Goal: Task Accomplishment & Management: Use online tool/utility

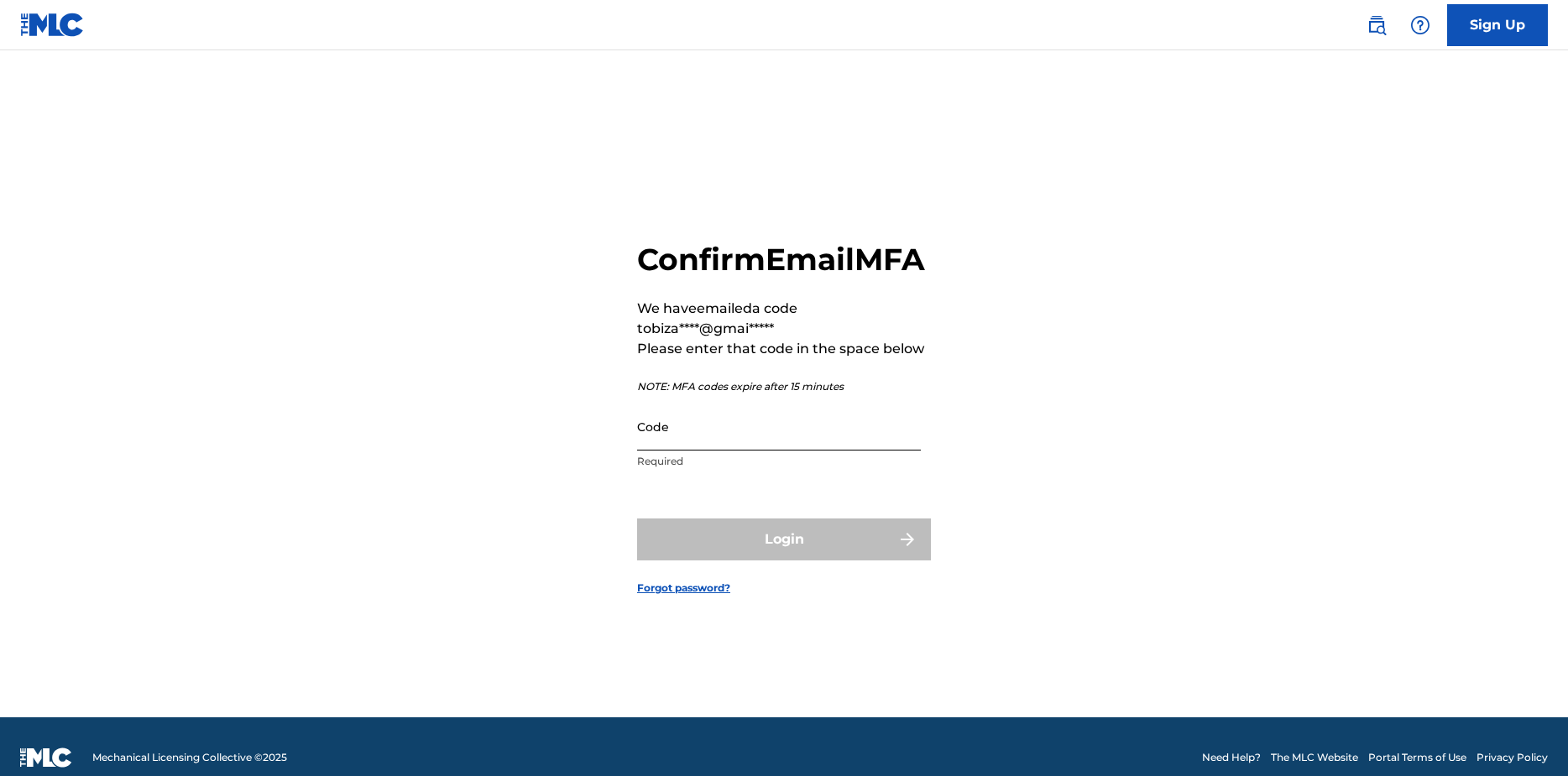
click at [680, 450] on input "Code" at bounding box center [779, 427] width 283 height 47
paste input "064099"
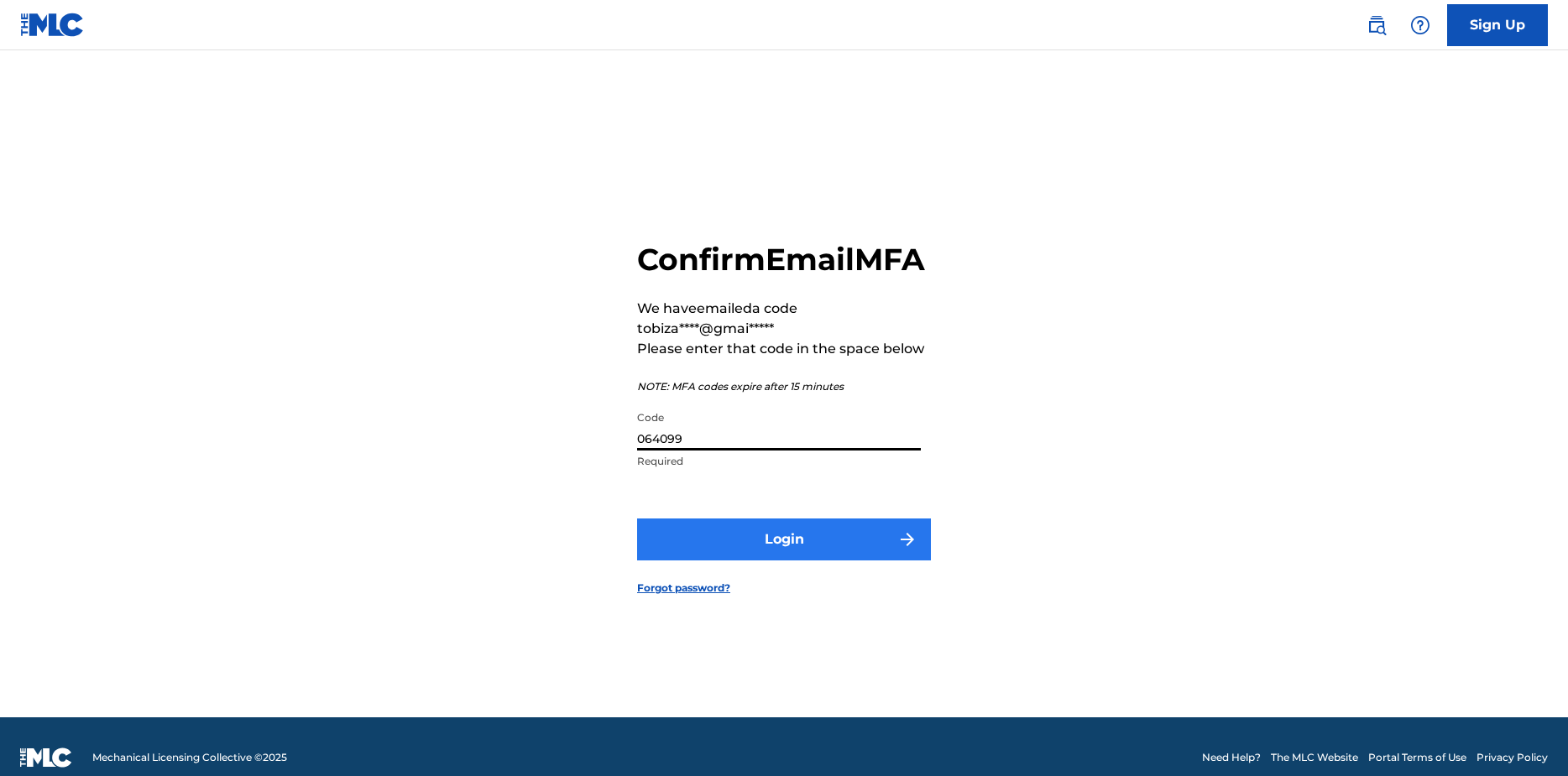
type input "064099"
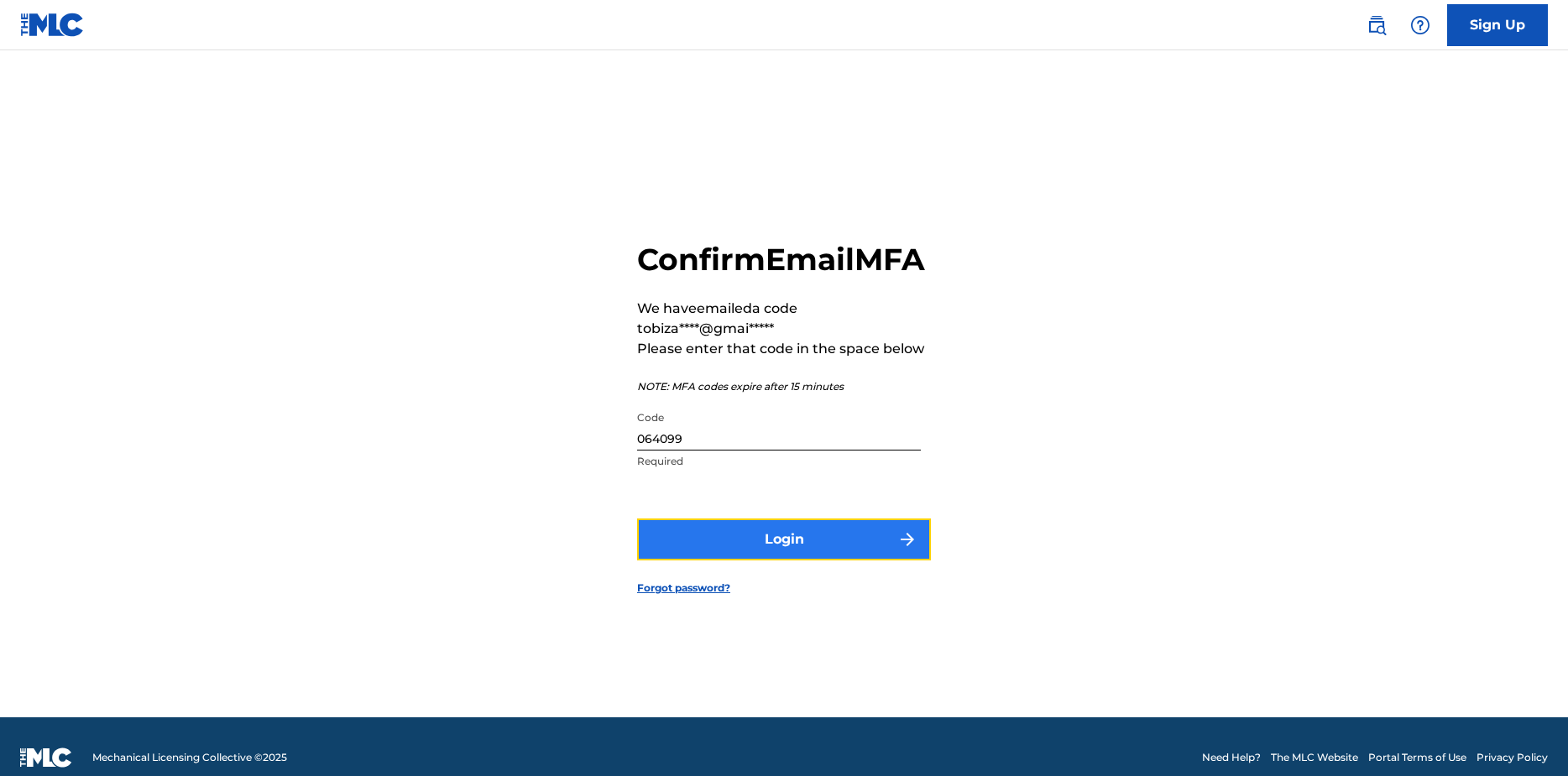
click at [731, 559] on button "Login" at bounding box center [784, 539] width 294 height 42
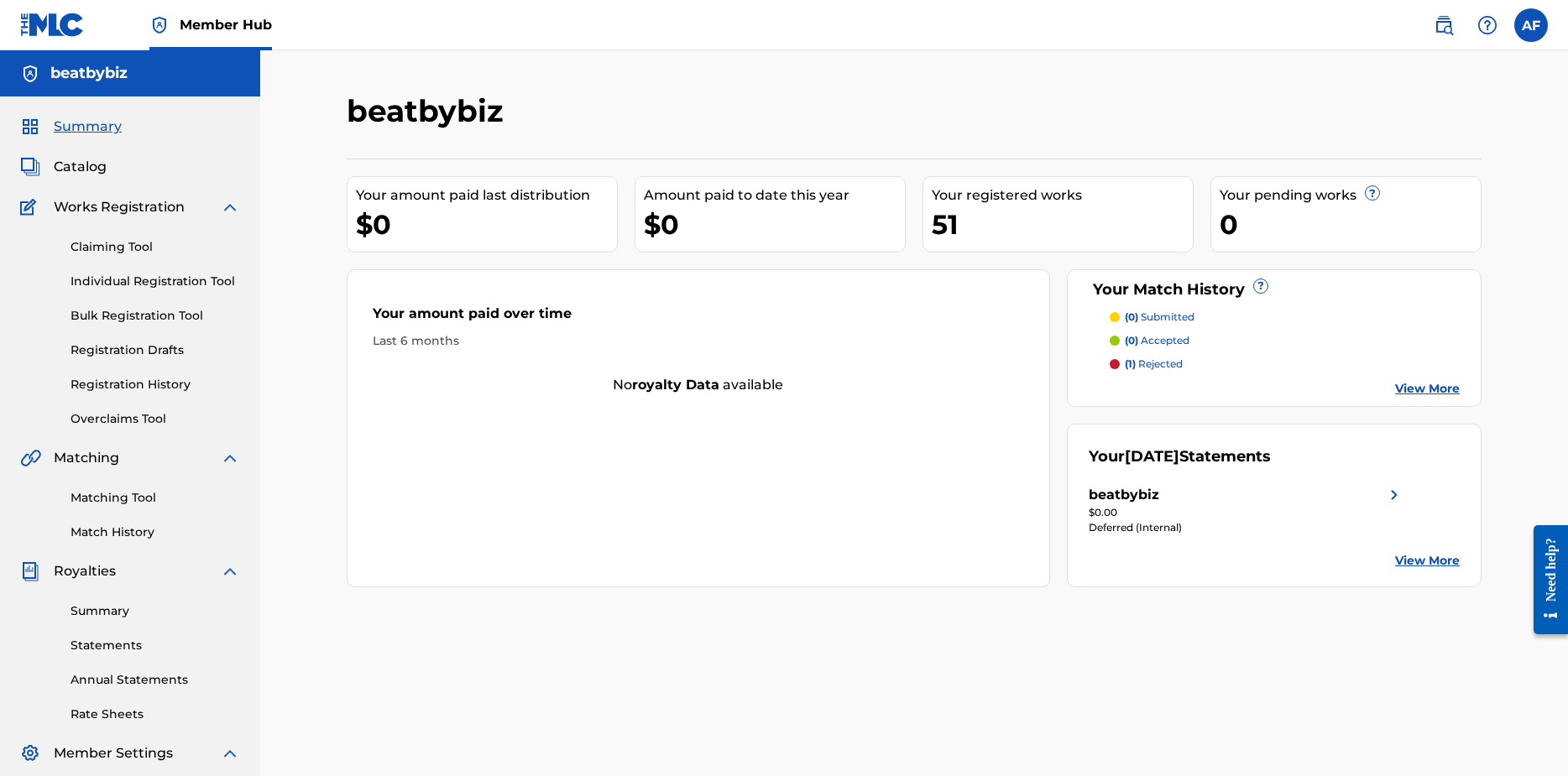
click at [1114, 509] on div "$0.00" at bounding box center [1246, 512] width 316 height 15
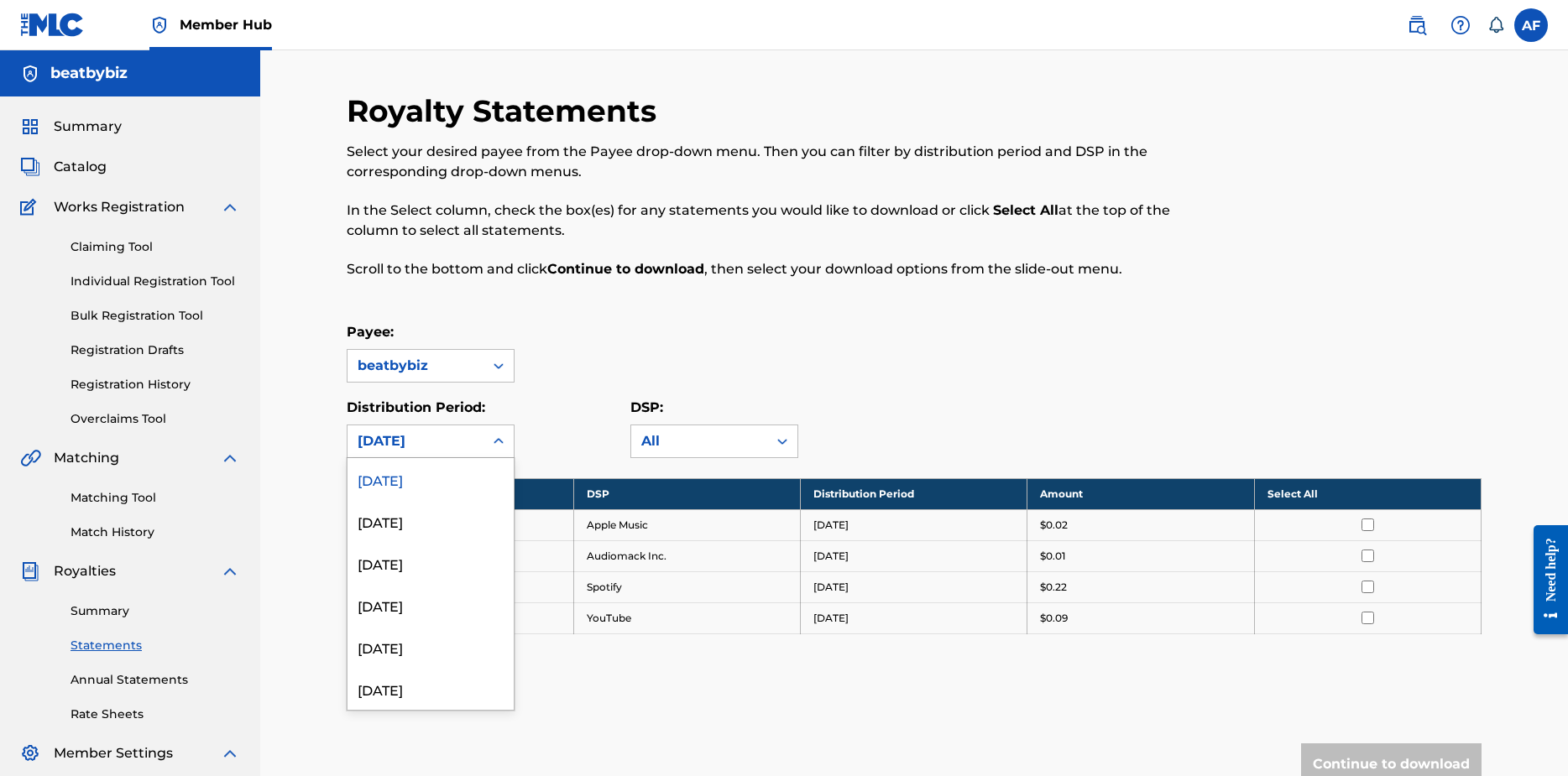
click at [493, 440] on icon at bounding box center [499, 441] width 17 height 17
click at [429, 561] on div "[DATE]" at bounding box center [431, 562] width 166 height 42
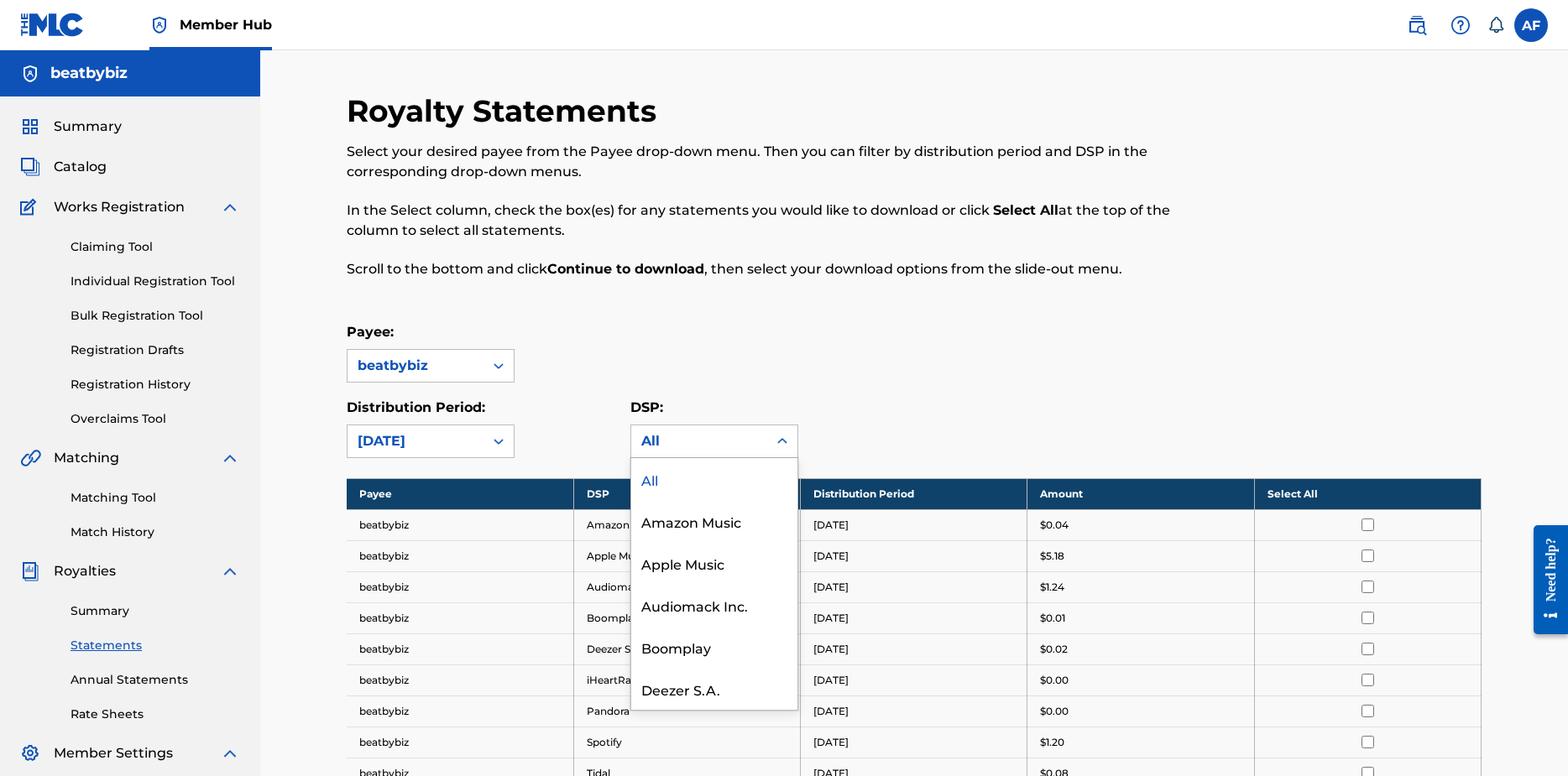
click at [682, 438] on div "All" at bounding box center [699, 441] width 116 height 20
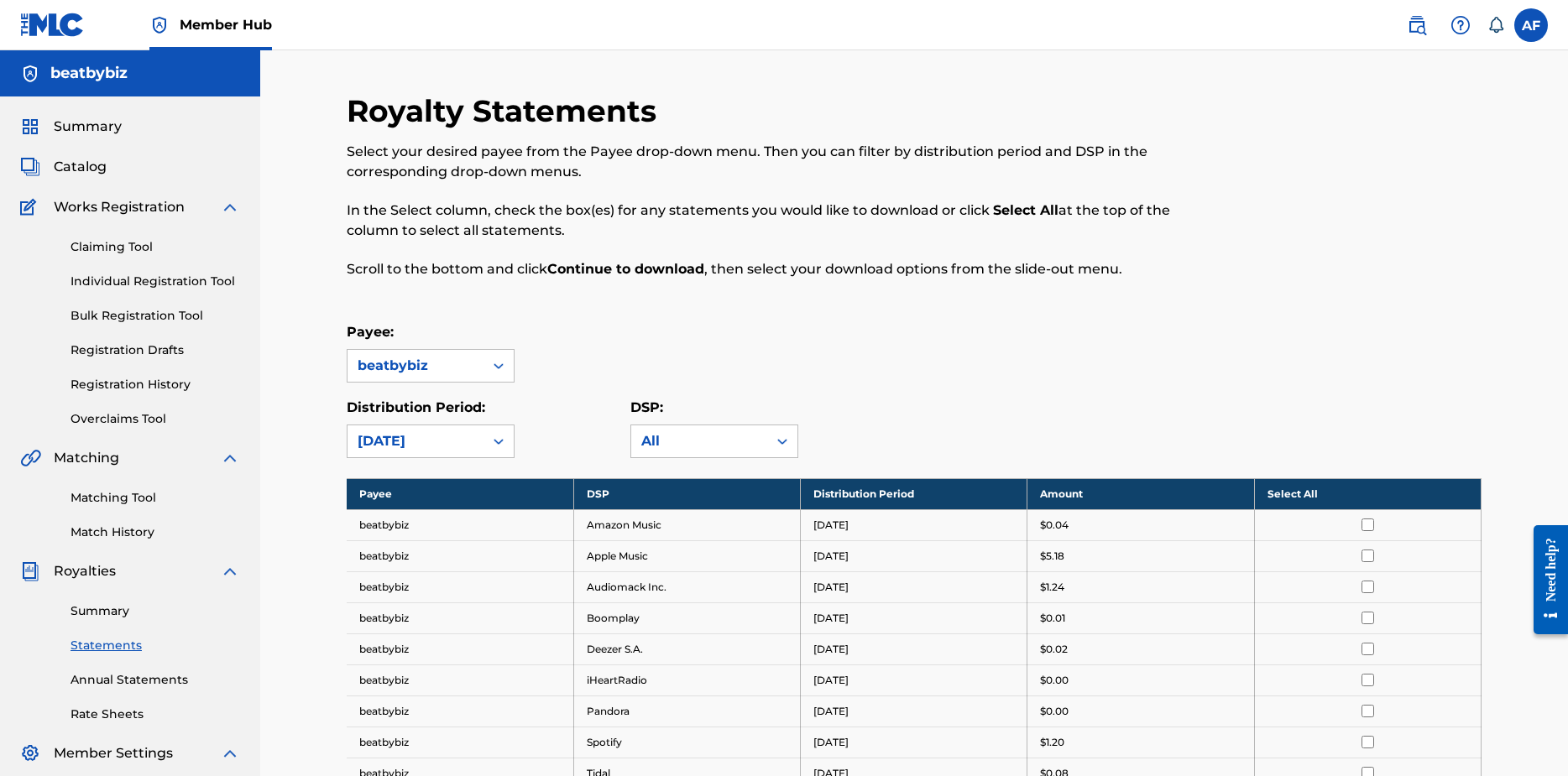
click at [682, 438] on div "All" at bounding box center [699, 441] width 116 height 20
click at [76, 169] on span "Catalog" at bounding box center [80, 167] width 53 height 20
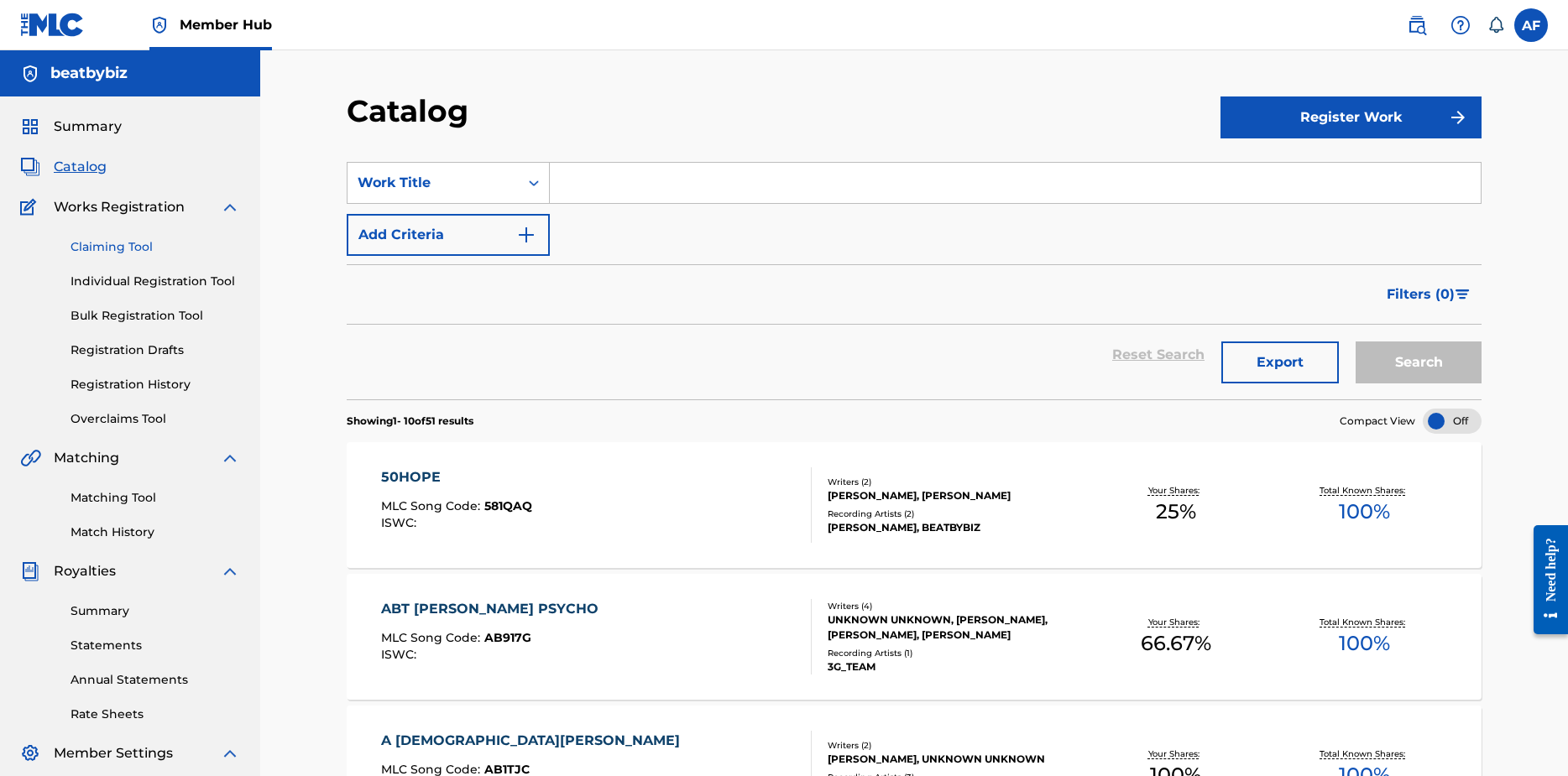
click at [98, 248] on link "Claiming Tool" at bounding box center [155, 247] width 170 height 18
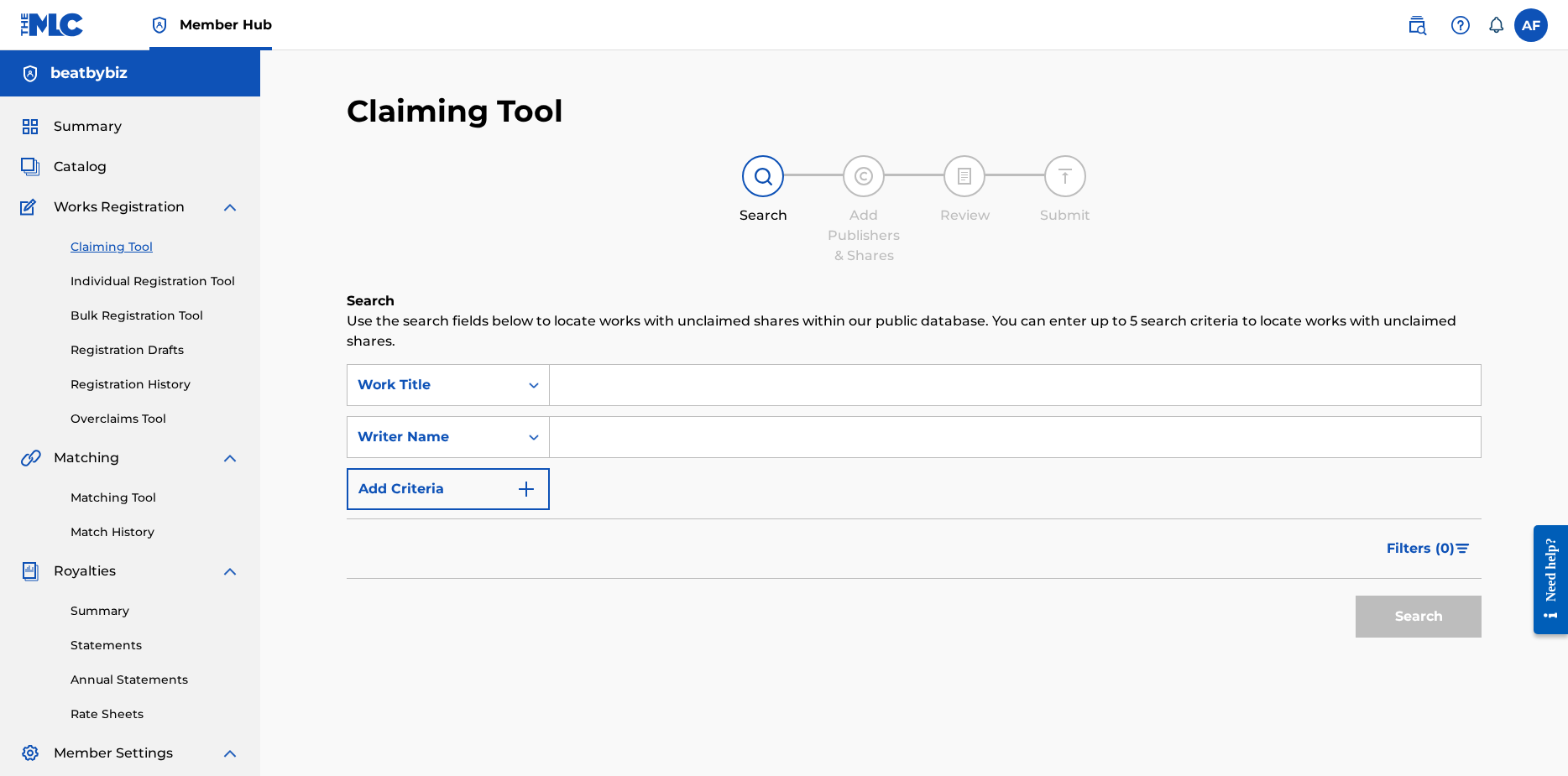
click at [619, 435] on input "Search Form" at bounding box center [1015, 437] width 931 height 40
type input "[PERSON_NAME]"
click at [1404, 616] on button "Search" at bounding box center [1418, 616] width 126 height 42
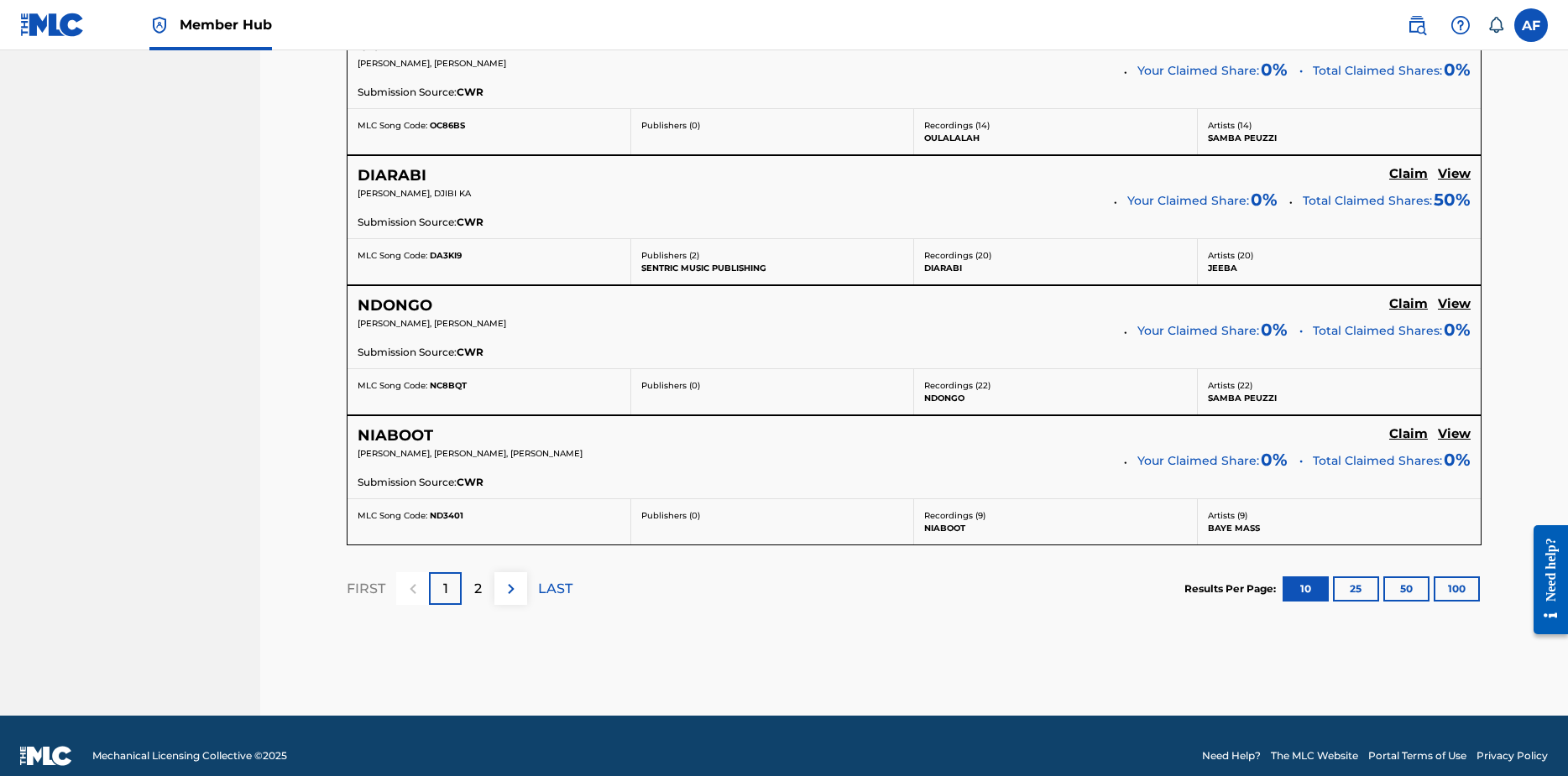
scroll to position [1426, 0]
click at [477, 585] on p "2" at bounding box center [478, 589] width 8 height 20
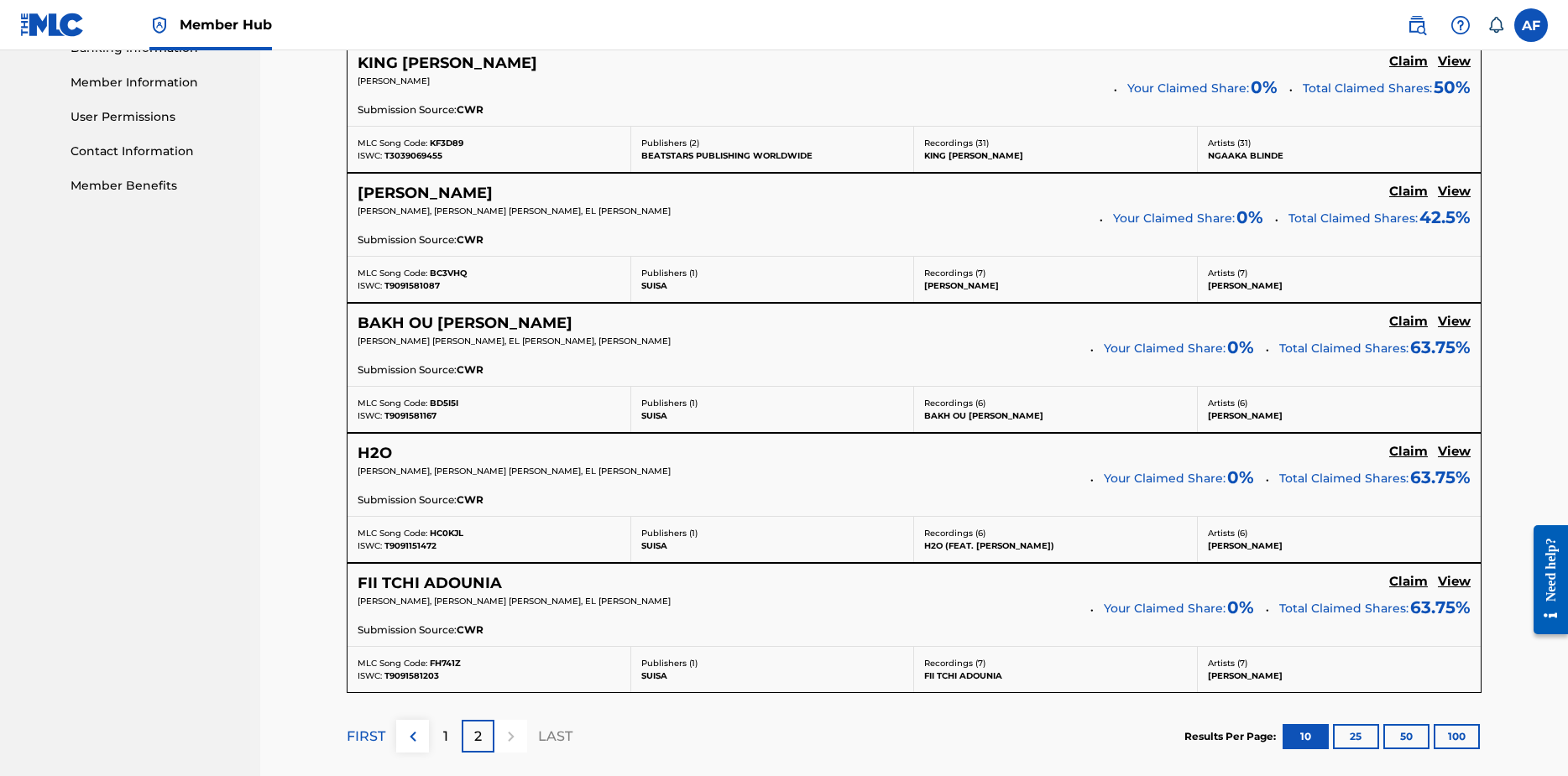
scroll to position [410, 0]
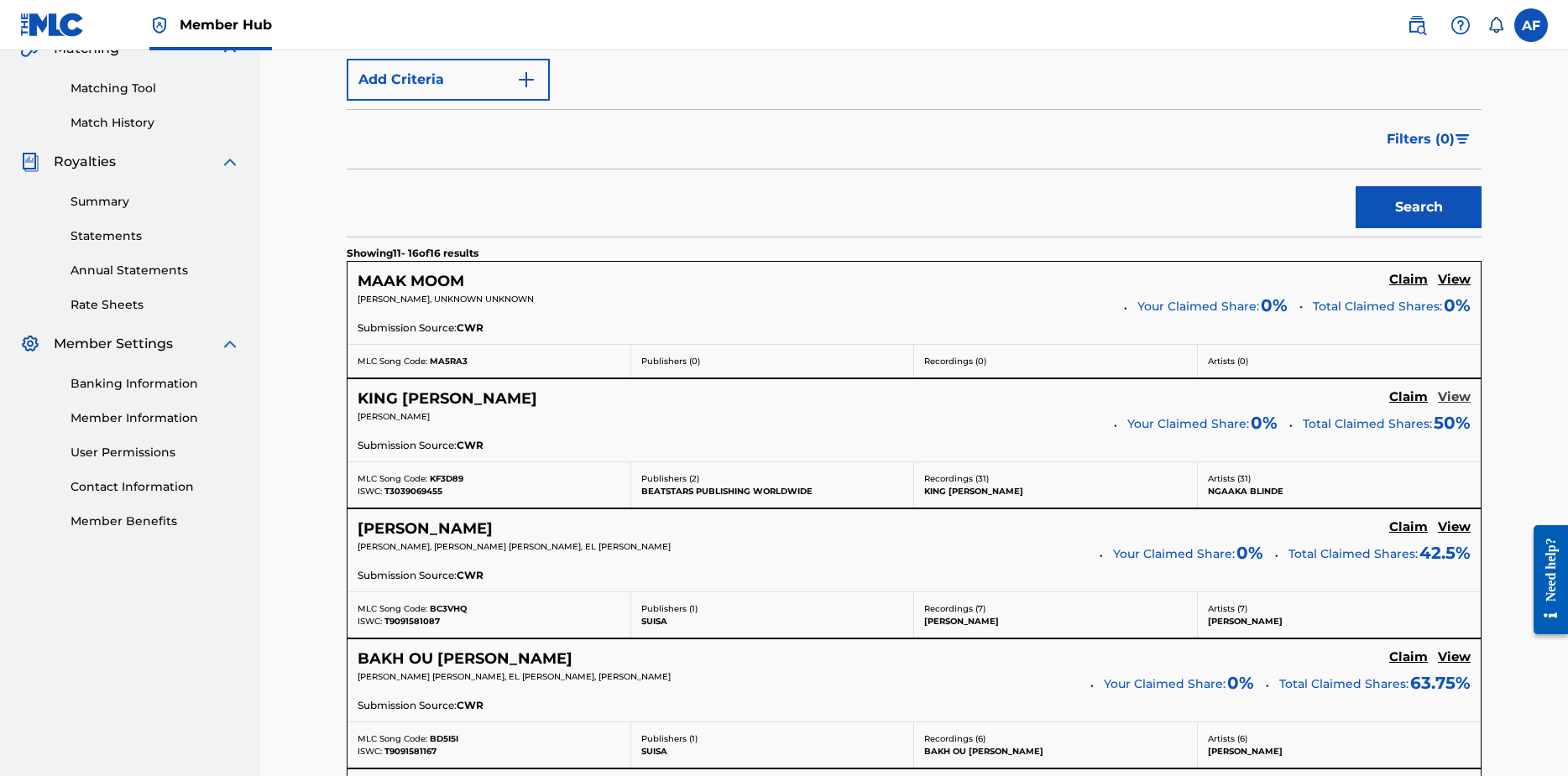
click at [1458, 394] on h5 "View" at bounding box center [1453, 397] width 33 height 16
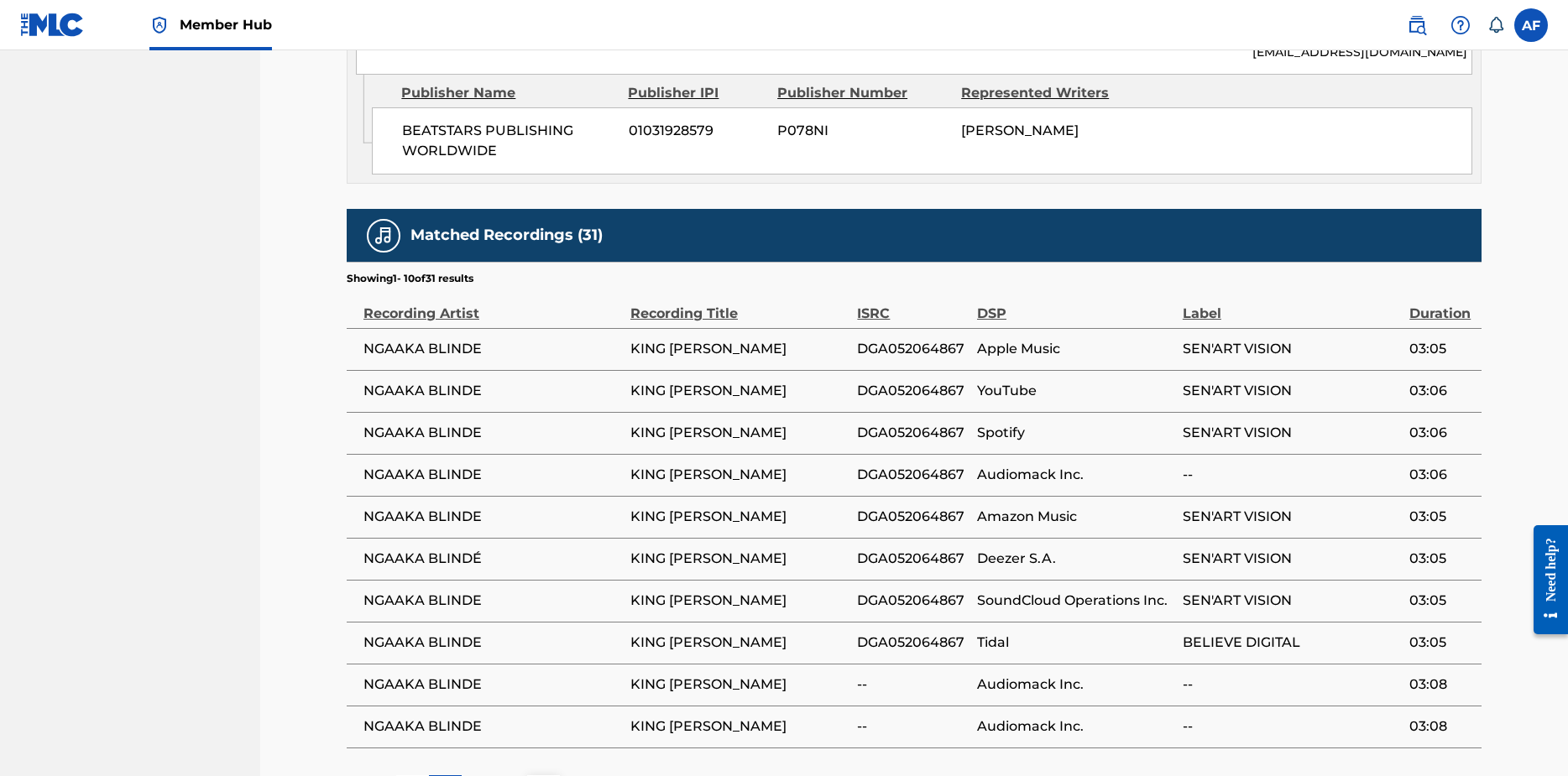
scroll to position [1091, 0]
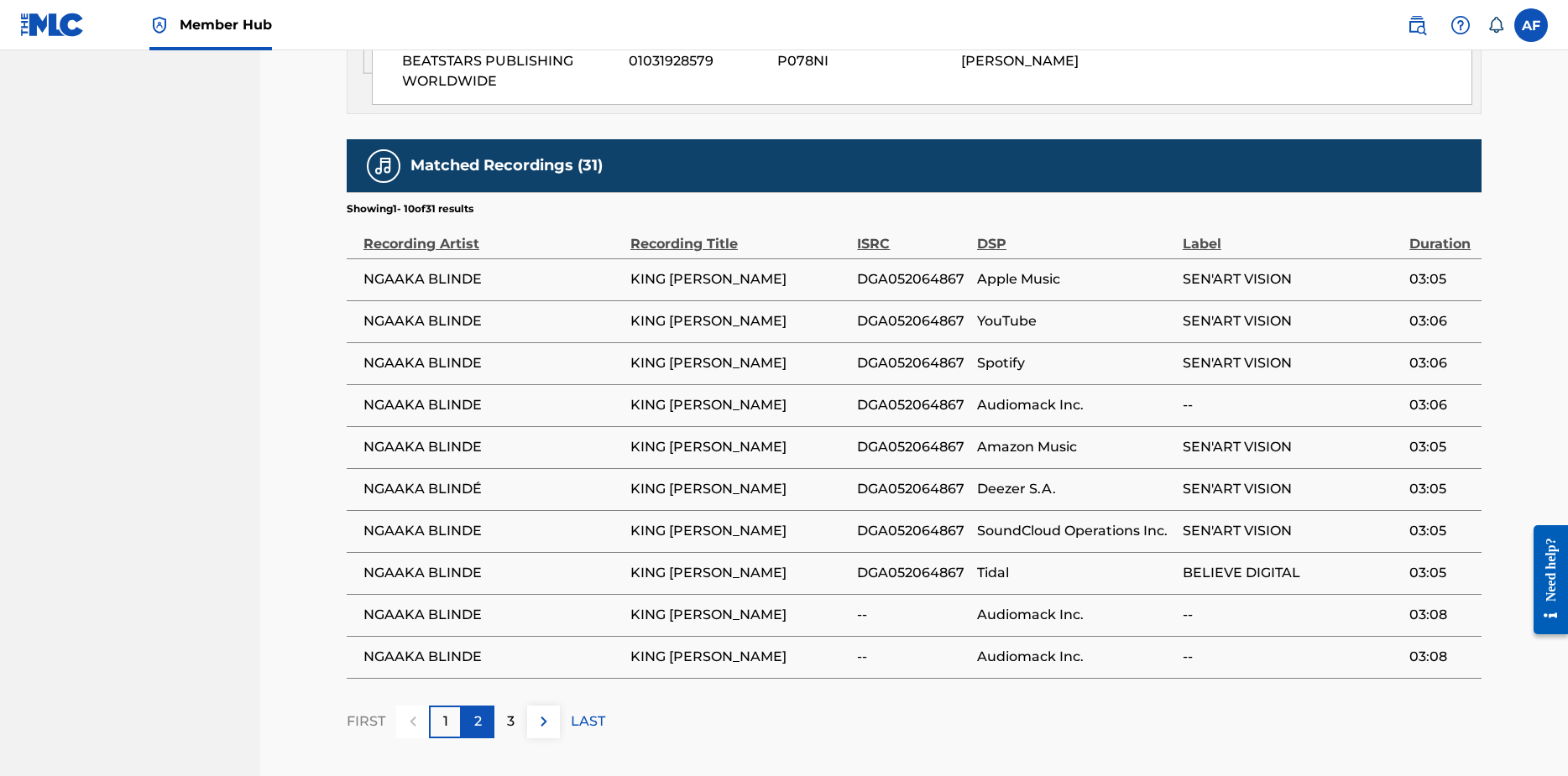
click at [489, 706] on div "2" at bounding box center [478, 722] width 33 height 33
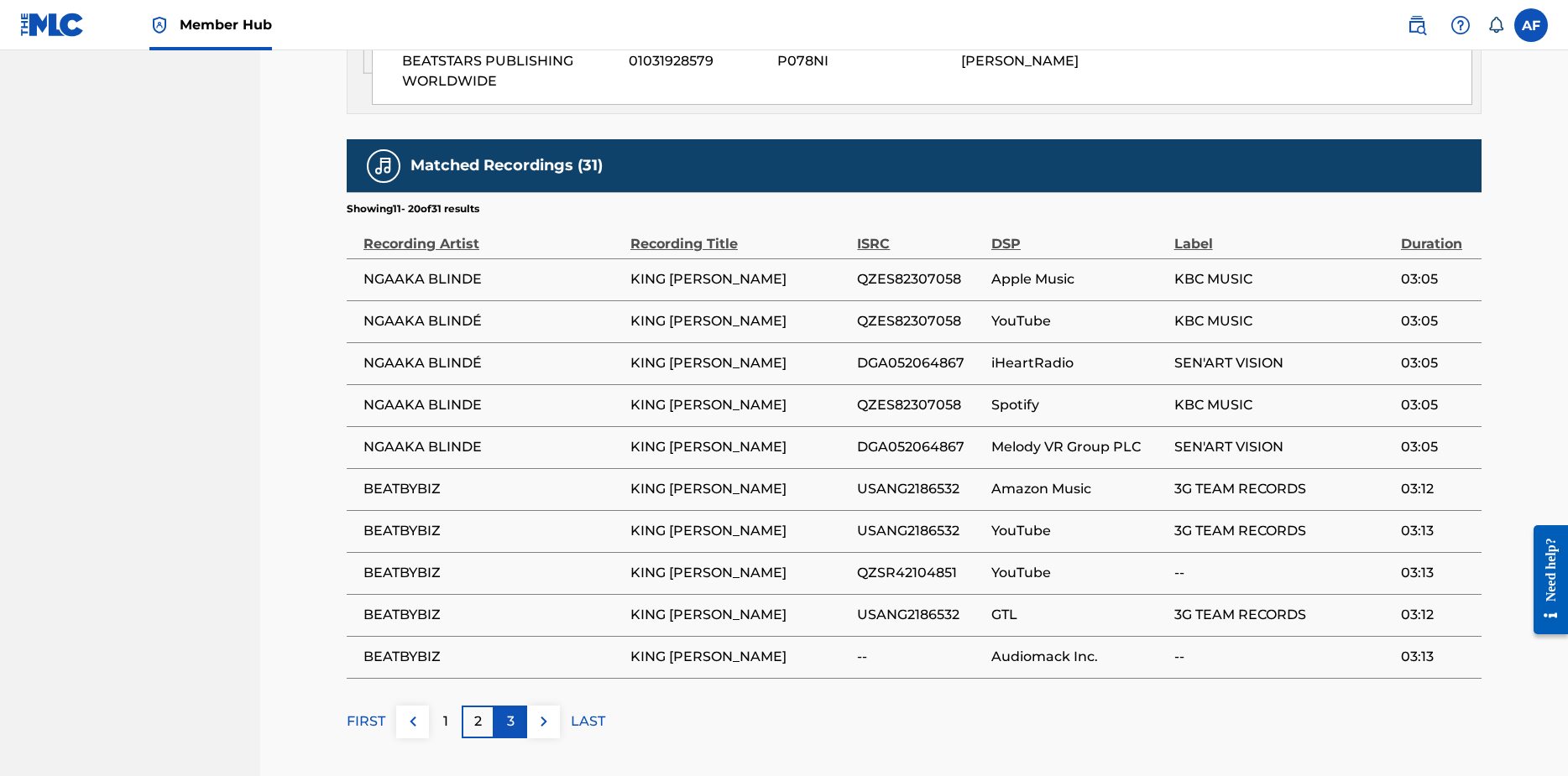
click at [511, 712] on p "3" at bounding box center [510, 722] width 8 height 20
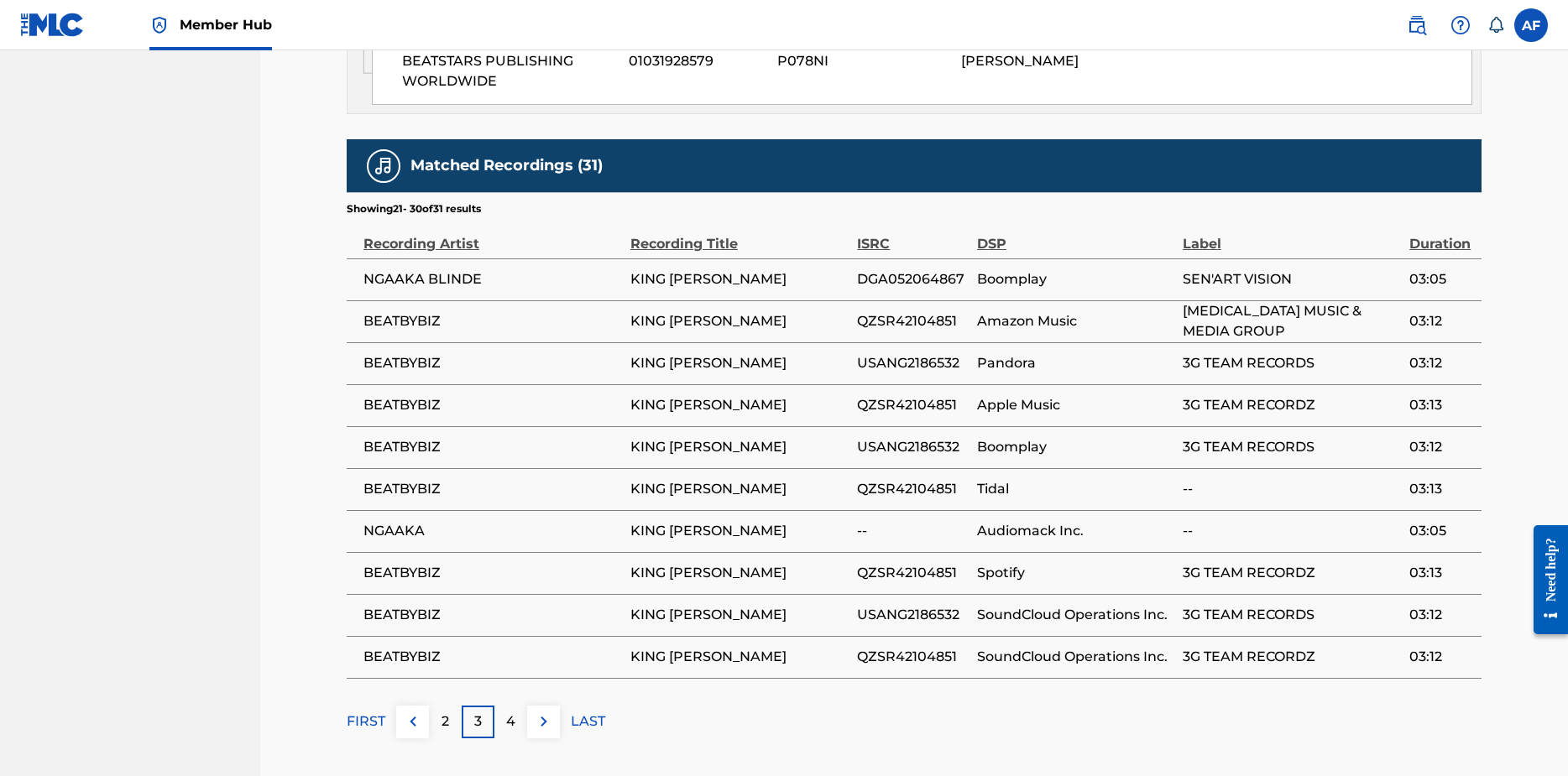
scroll to position [1167, 0]
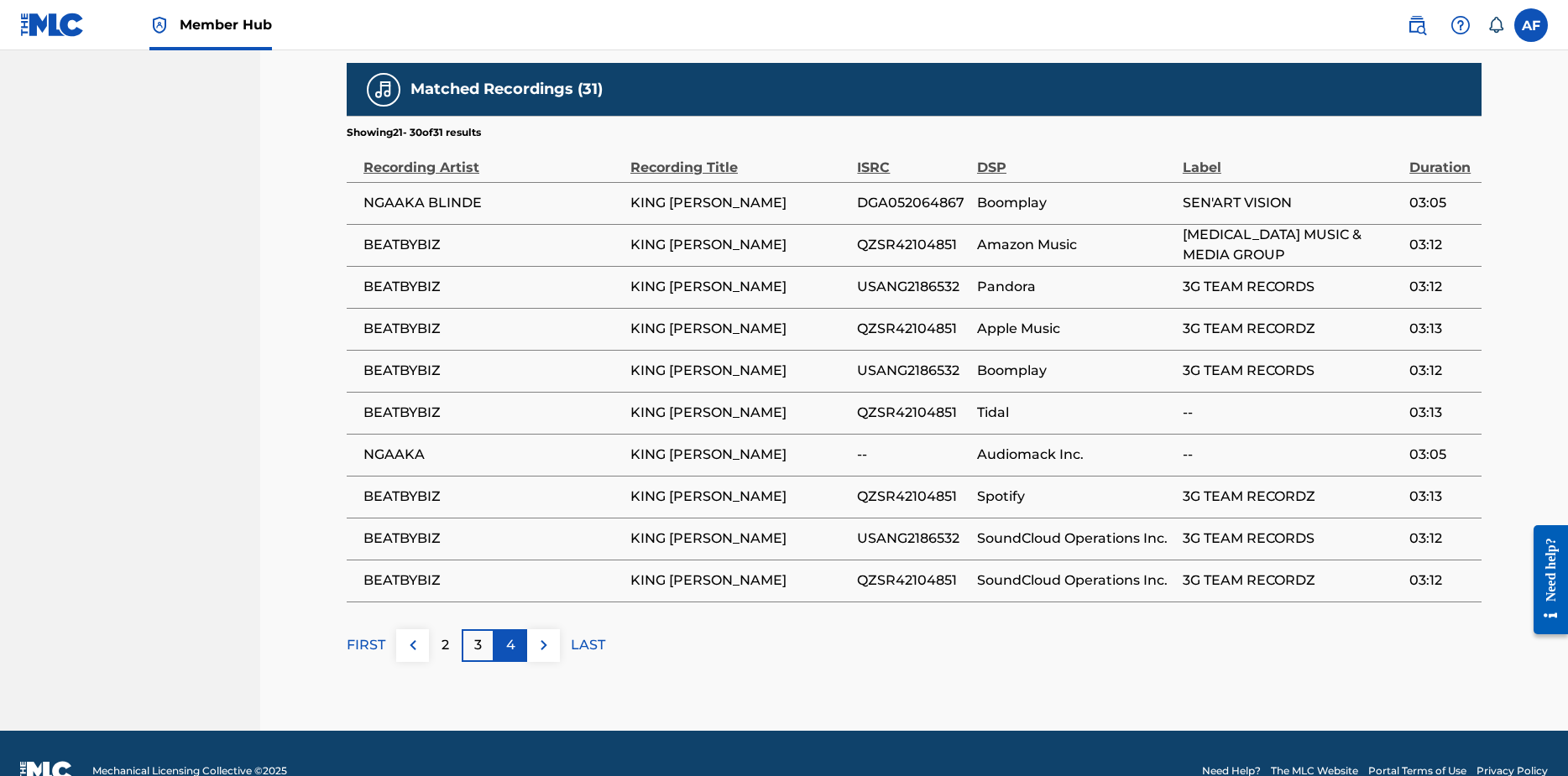
click at [508, 635] on p "4" at bounding box center [510, 645] width 9 height 20
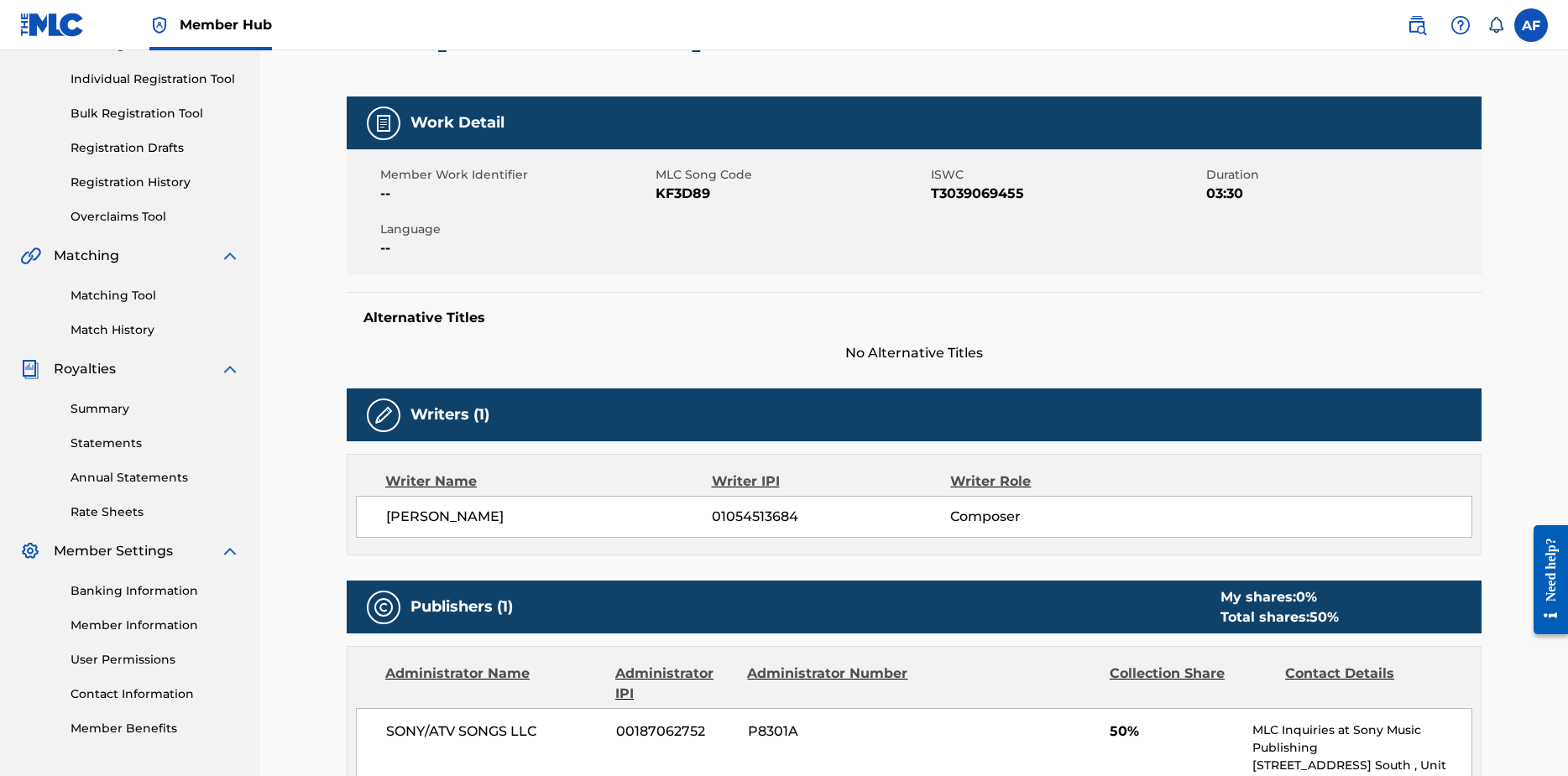
scroll to position [0, 0]
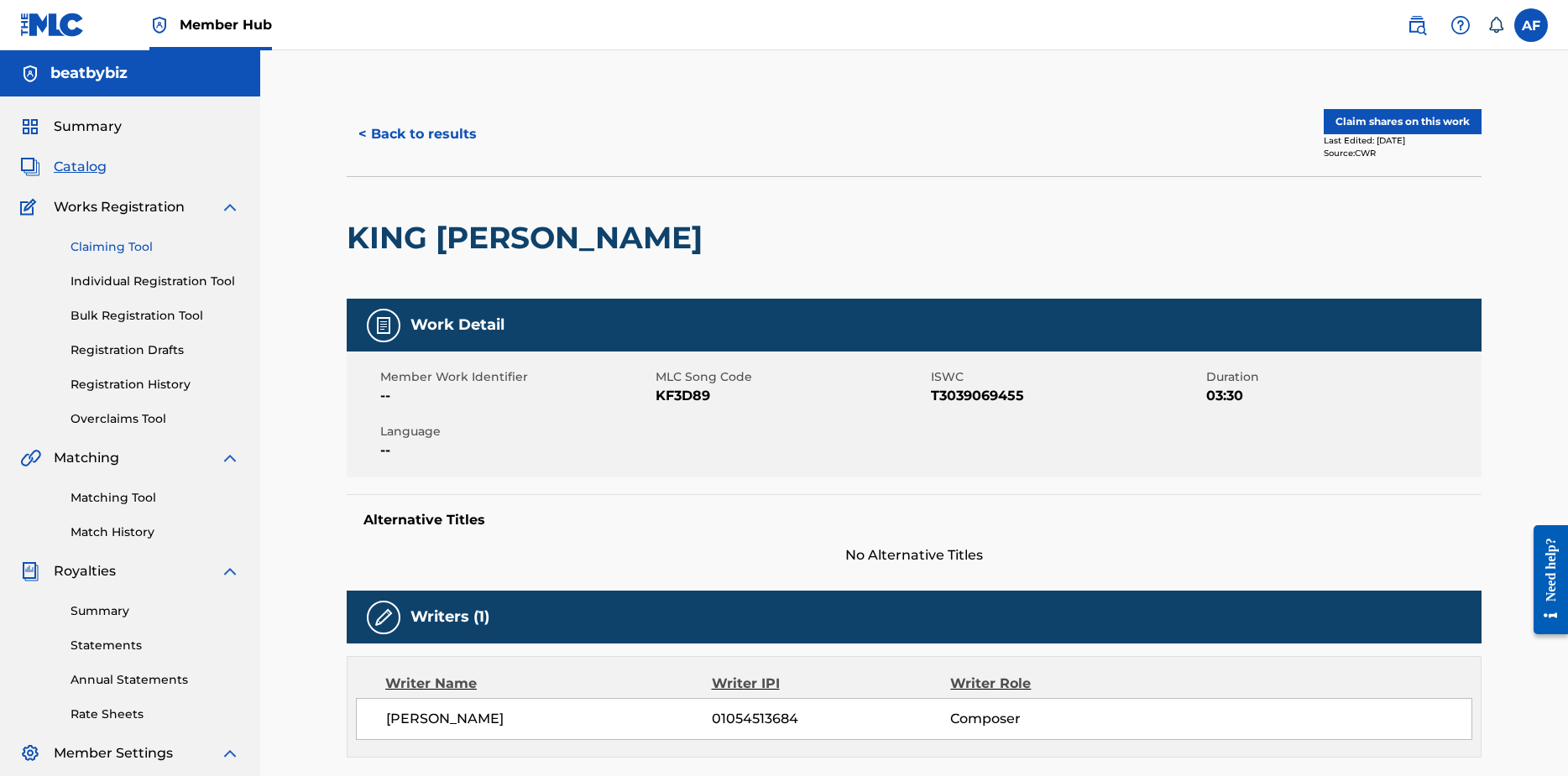
click at [114, 248] on link "Claiming Tool" at bounding box center [155, 247] width 170 height 18
